Goal: Use online tool/utility: Use online tool/utility

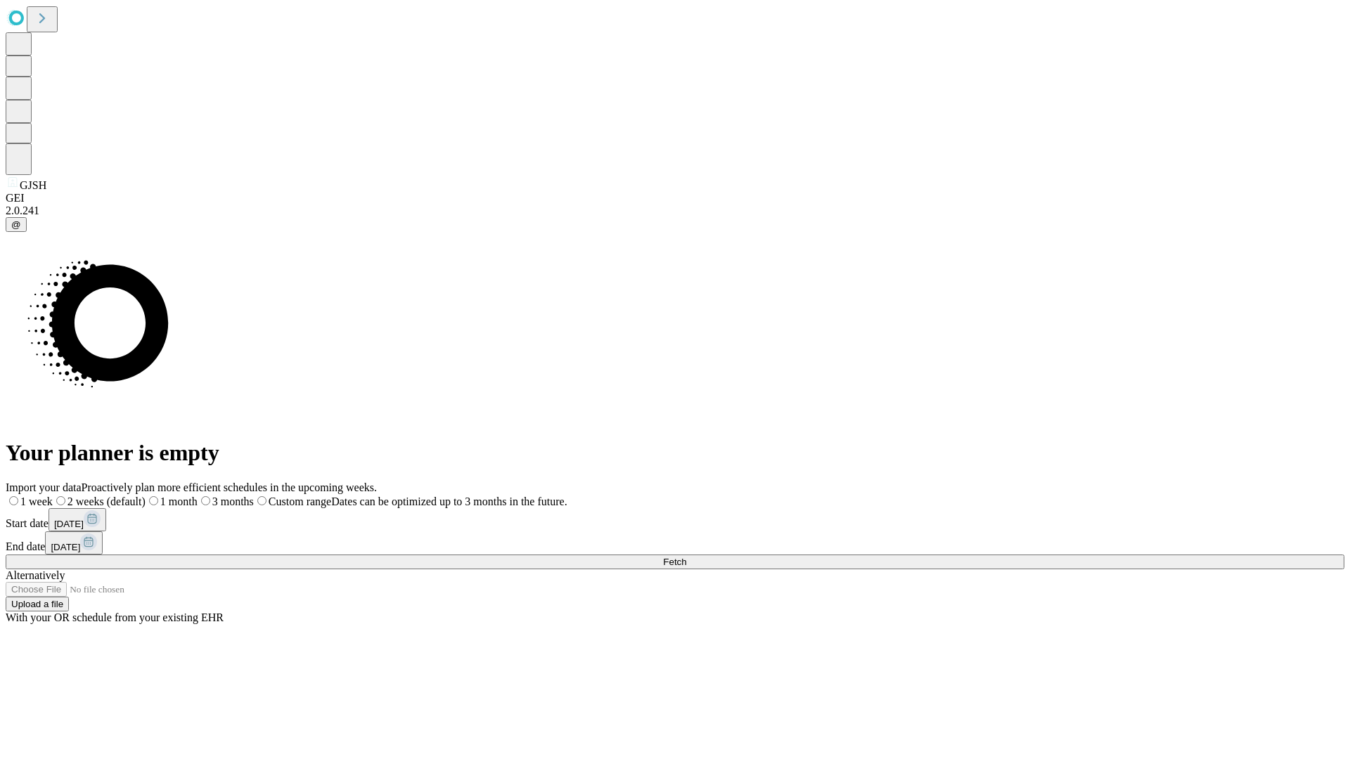
click at [686, 557] on span "Fetch" at bounding box center [674, 562] width 23 height 11
